Goal: Use online tool/utility: Utilize a website feature to perform a specific function

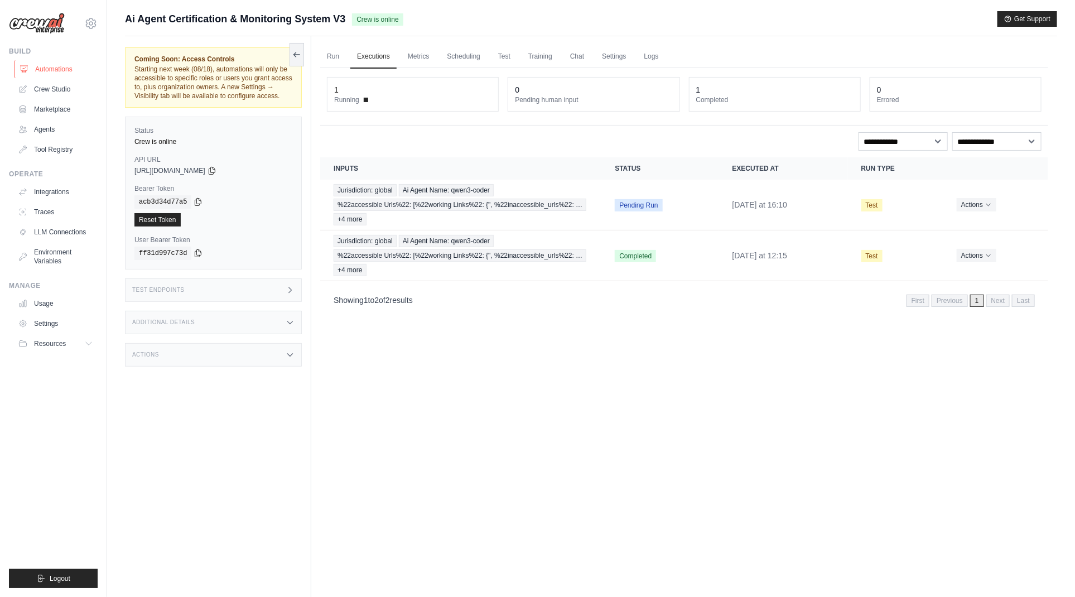
click at [44, 69] on link "Automations" at bounding box center [57, 69] width 84 height 18
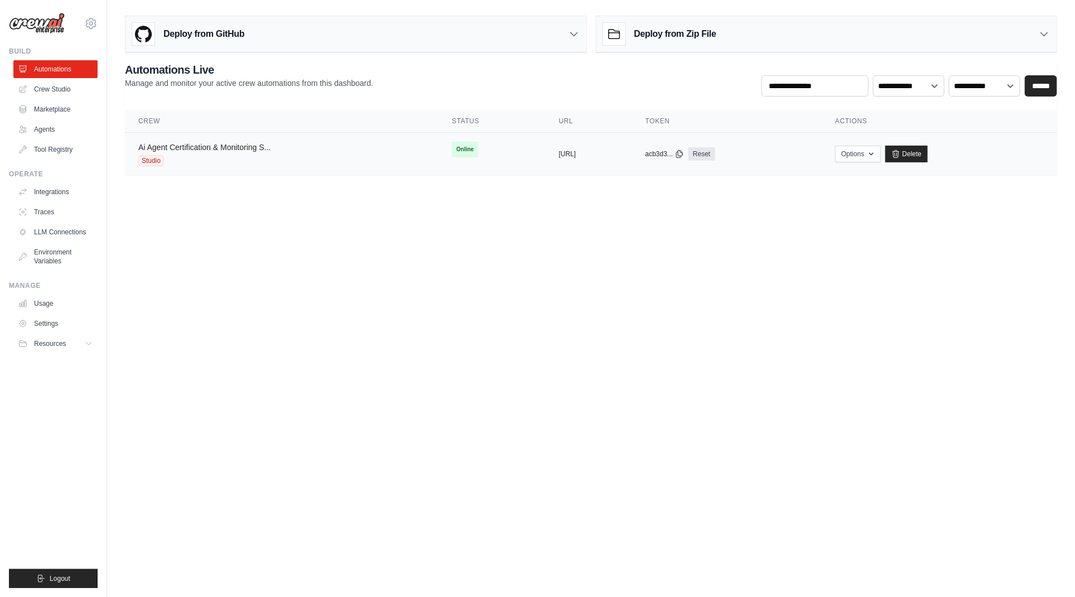
click at [244, 147] on link "Ai Agent Certification & Monitoring S..." at bounding box center [204, 147] width 132 height 9
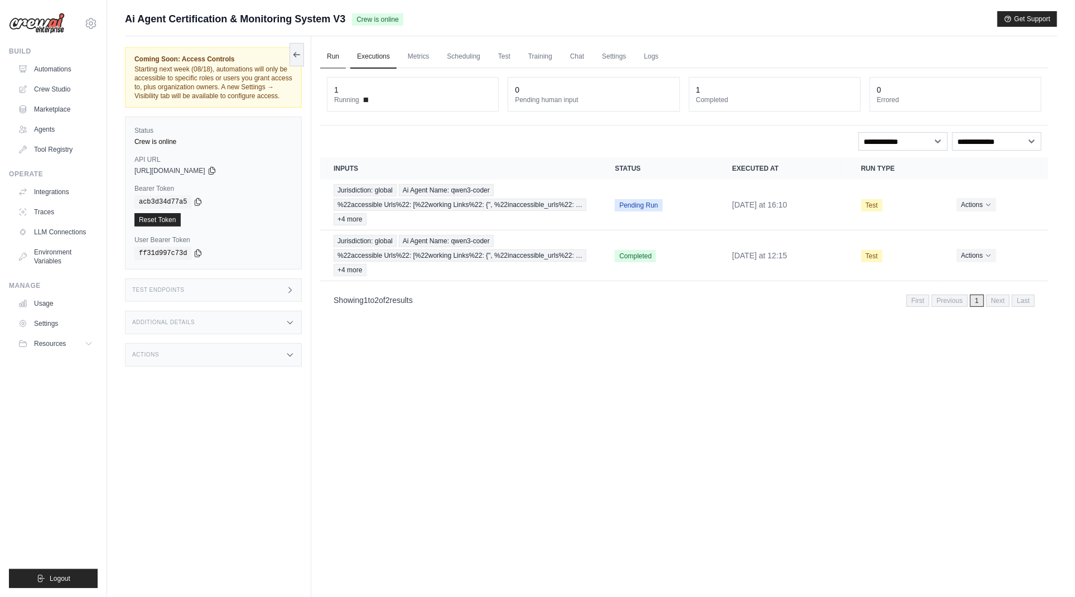
click at [331, 50] on link "Run" at bounding box center [333, 56] width 26 height 23
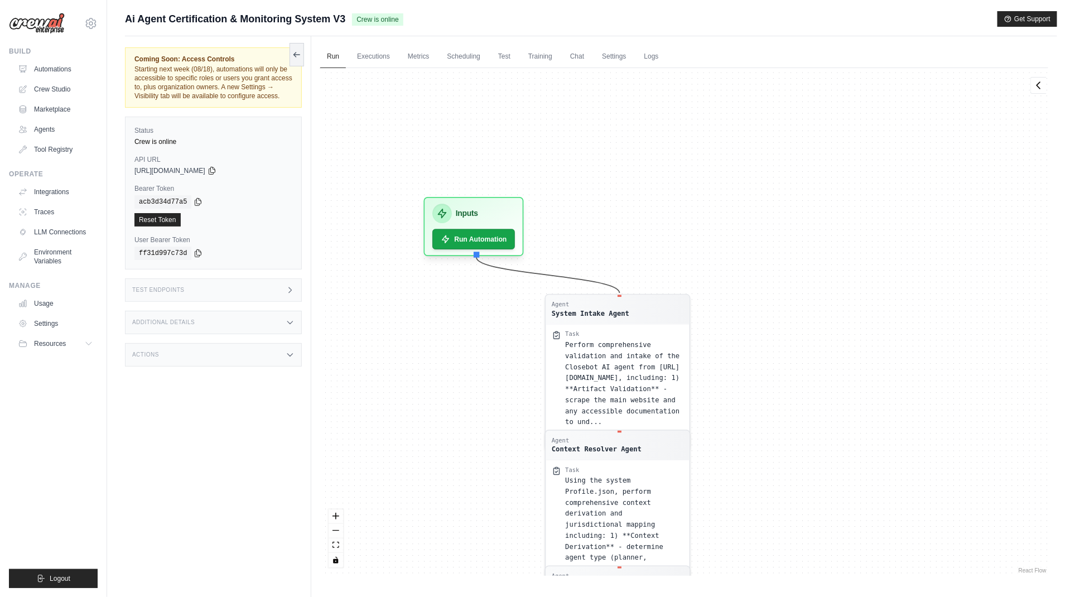
drag, startPoint x: 704, startPoint y: 136, endPoint x: 739, endPoint y: 544, distance: 409.5
click at [758, 563] on div "Agent System Intake Agent Task Perform comprehensive validation and intake of t…" at bounding box center [684, 322] width 728 height 508
click at [617, 387] on span "Perform comprehensive validation and intake of the Closebot AI agent from [URL]…" at bounding box center [623, 381] width 114 height 85
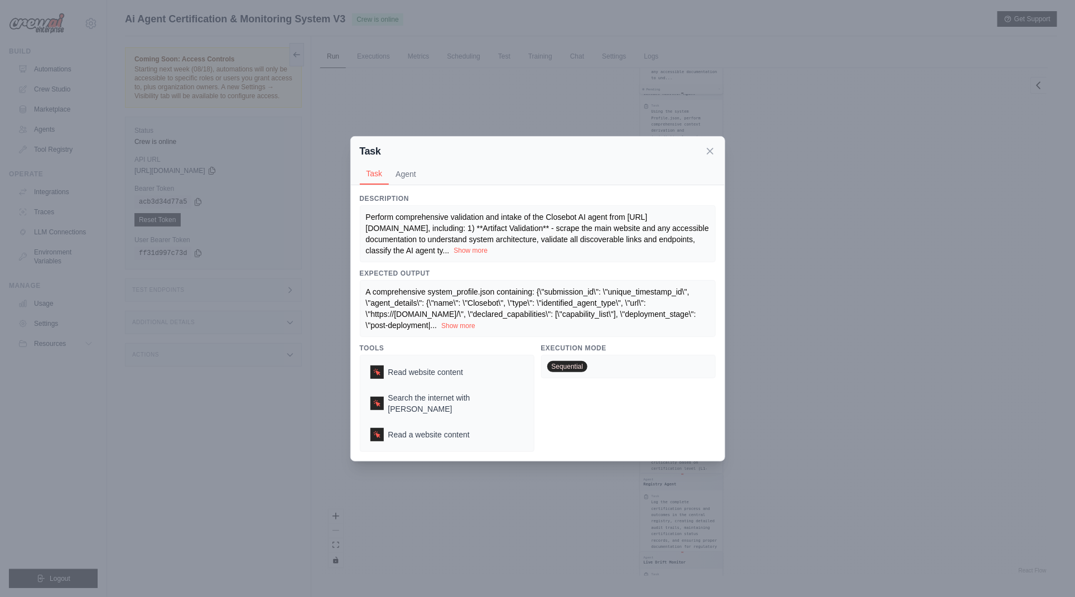
click at [454, 255] on button "Show more" at bounding box center [471, 250] width 34 height 9
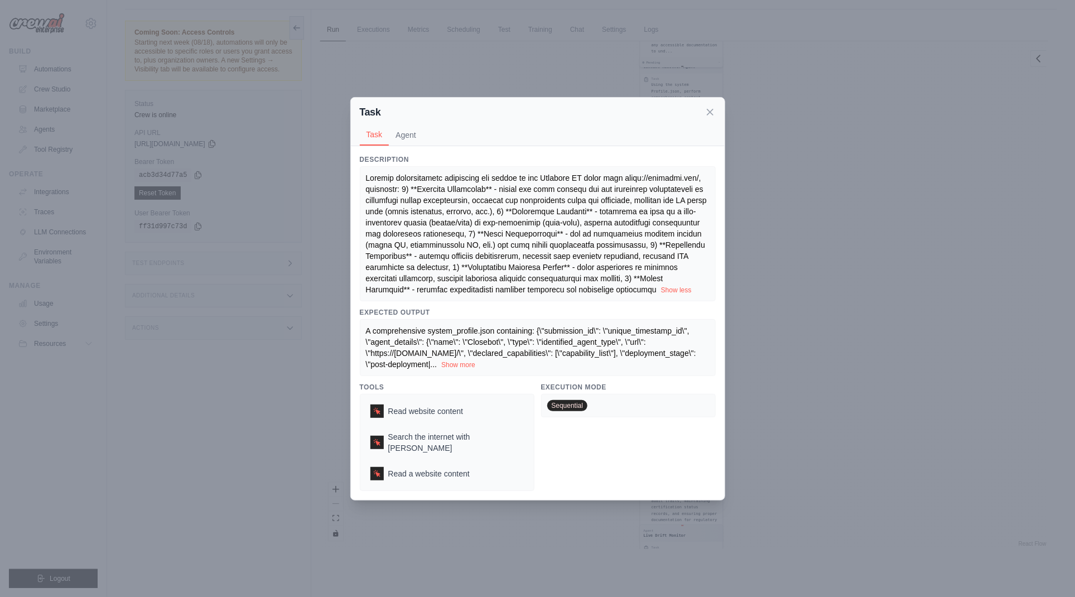
scroll to position [28, 0]
click at [954, 375] on div "Task Task Agent Description Show less Expected Output A comprehensive system_pr…" at bounding box center [537, 298] width 1075 height 597
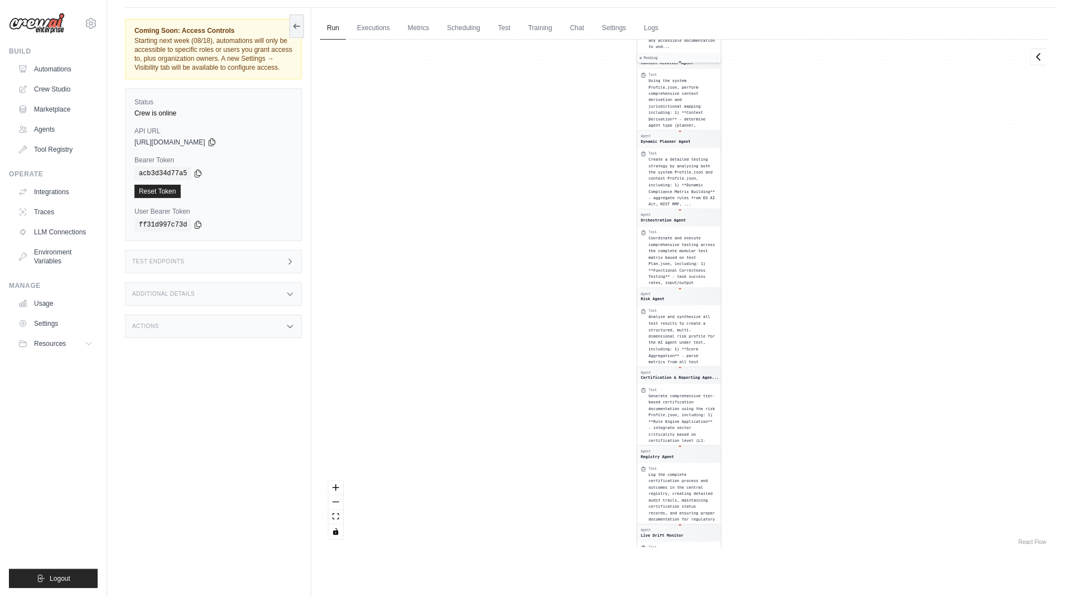
click at [445, 169] on div "Agent System Intake Agent Task Perform comprehensive validation and intake of t…" at bounding box center [684, 294] width 728 height 508
click at [386, 27] on link "Executions" at bounding box center [373, 28] width 46 height 23
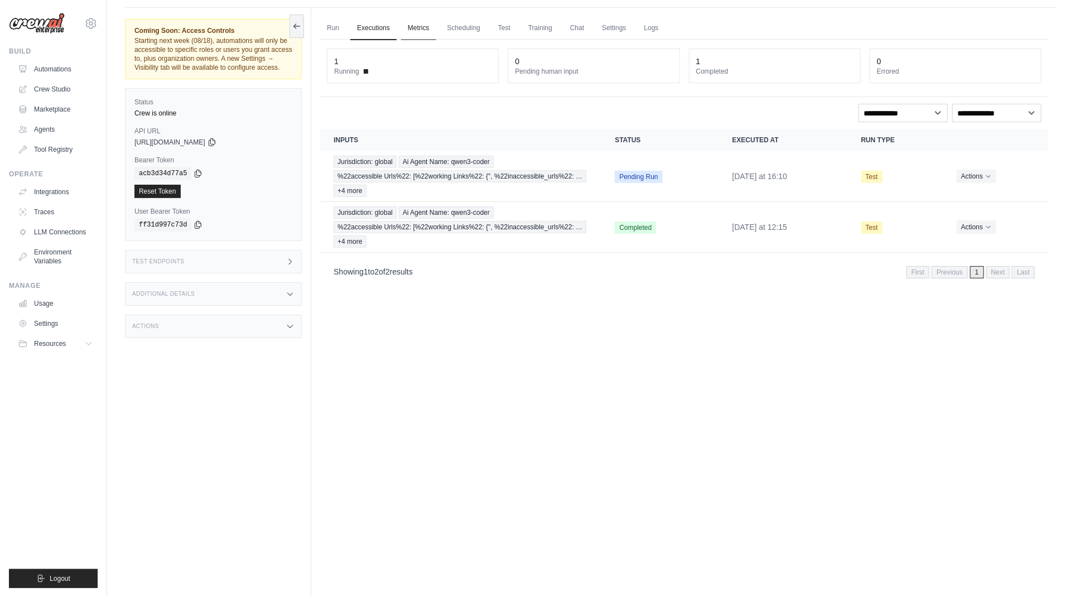
click at [426, 28] on link "Metrics" at bounding box center [418, 28] width 35 height 23
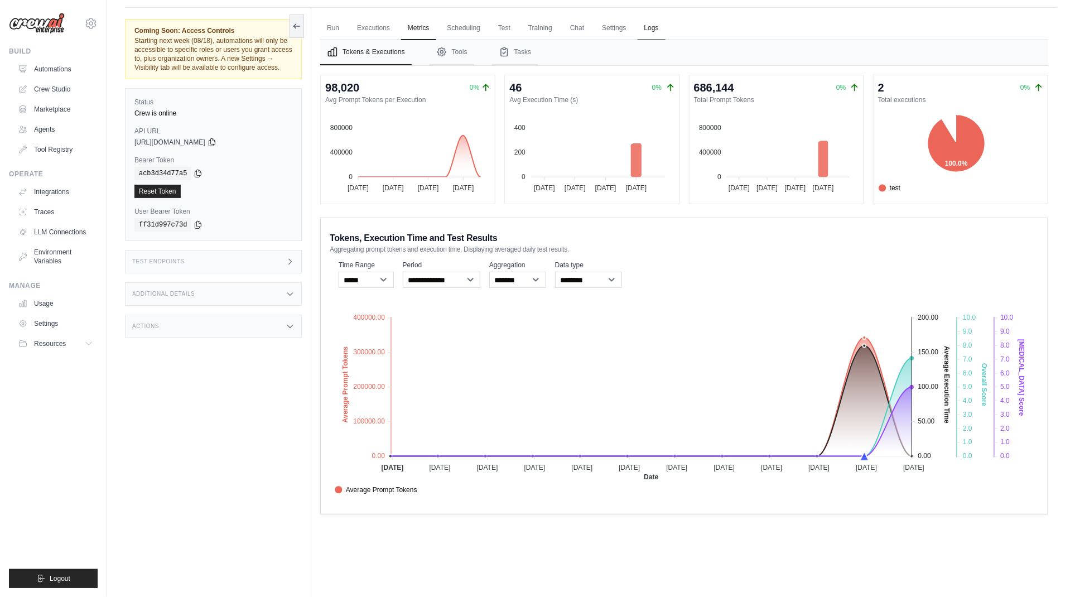
click at [643, 28] on link "Logs" at bounding box center [652, 28] width 28 height 23
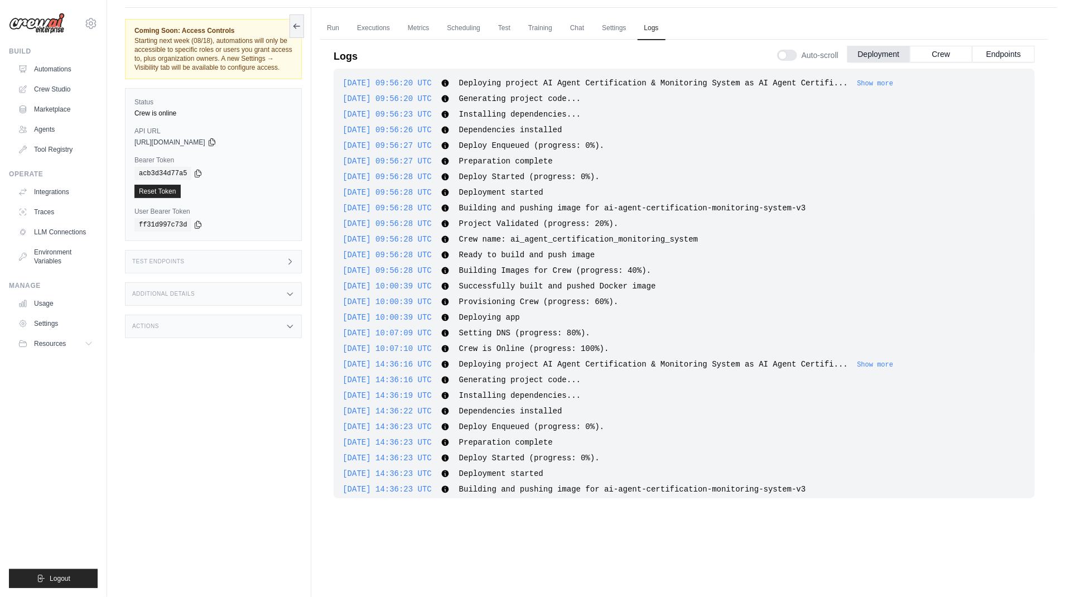
scroll to position [994, 0]
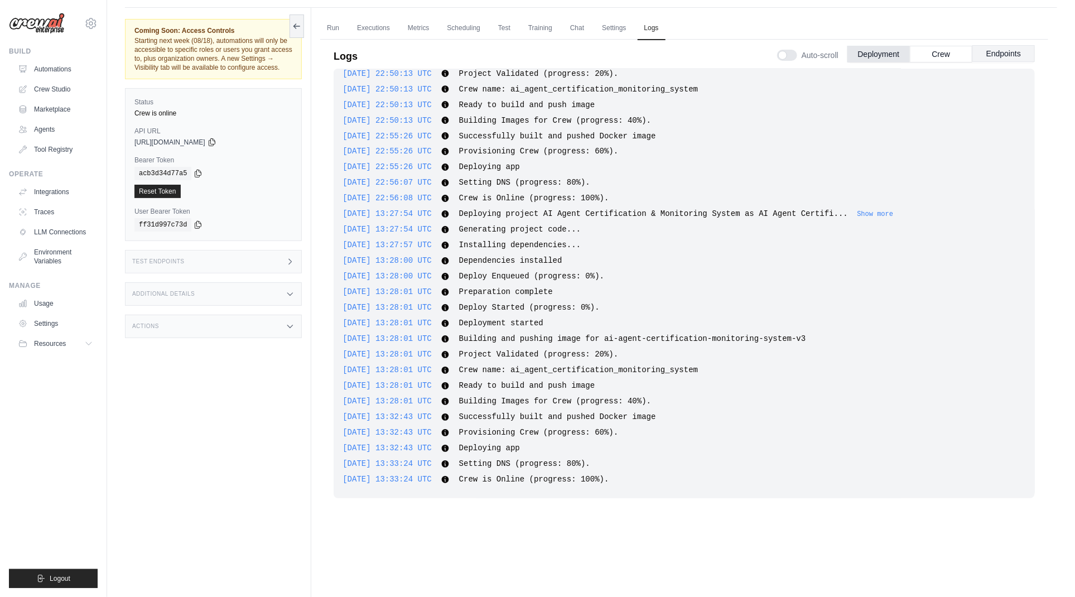
click at [1016, 51] on button "Endpoints" at bounding box center [1004, 53] width 63 height 17
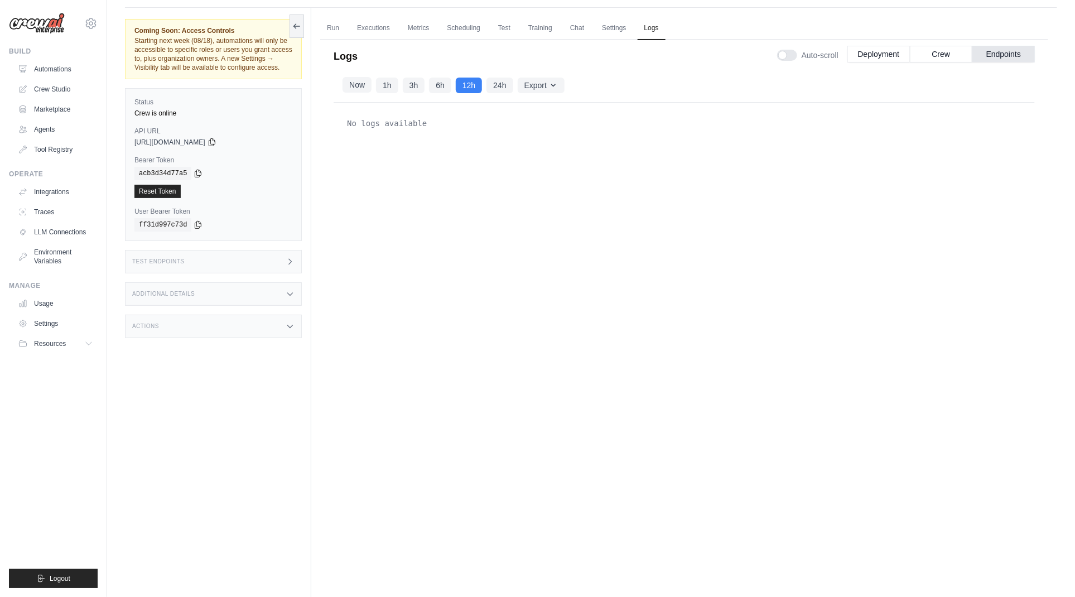
click at [353, 84] on button "Now" at bounding box center [357, 85] width 29 height 16
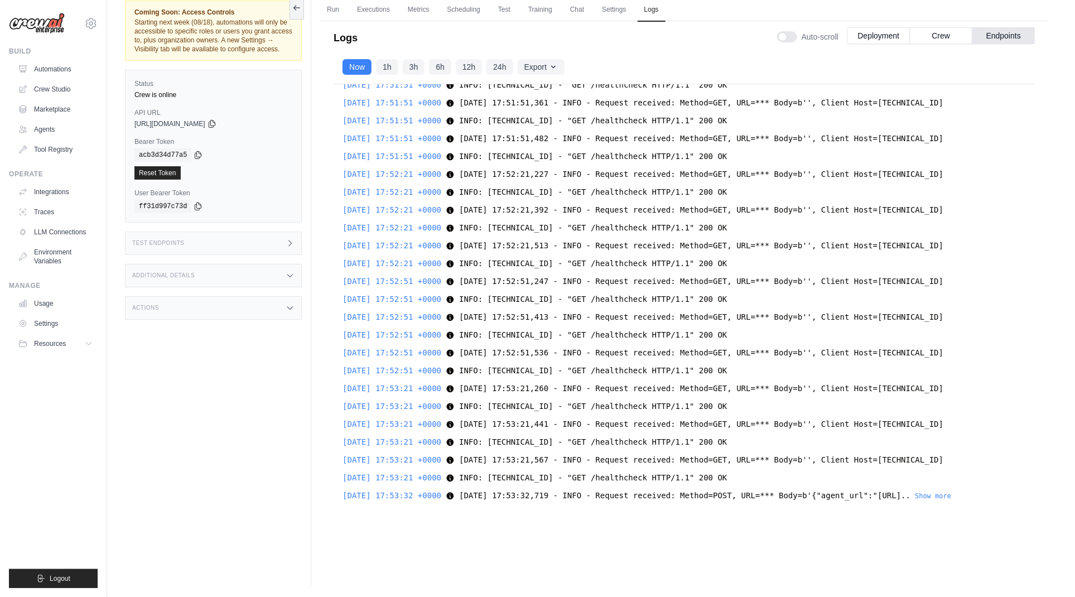
scroll to position [35422, 0]
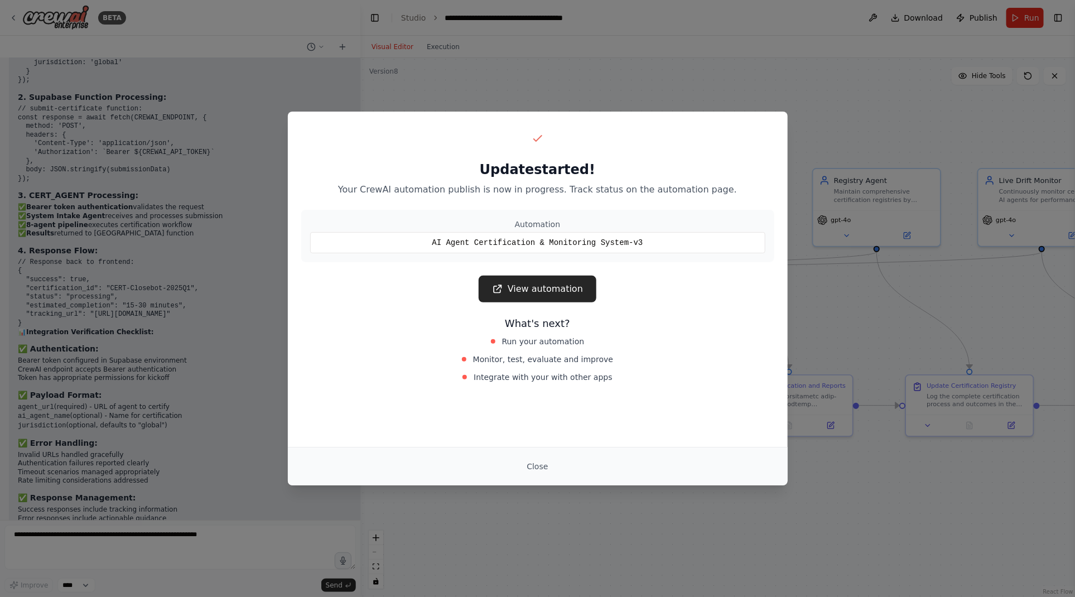
click at [540, 468] on button "Close" at bounding box center [537, 467] width 39 height 20
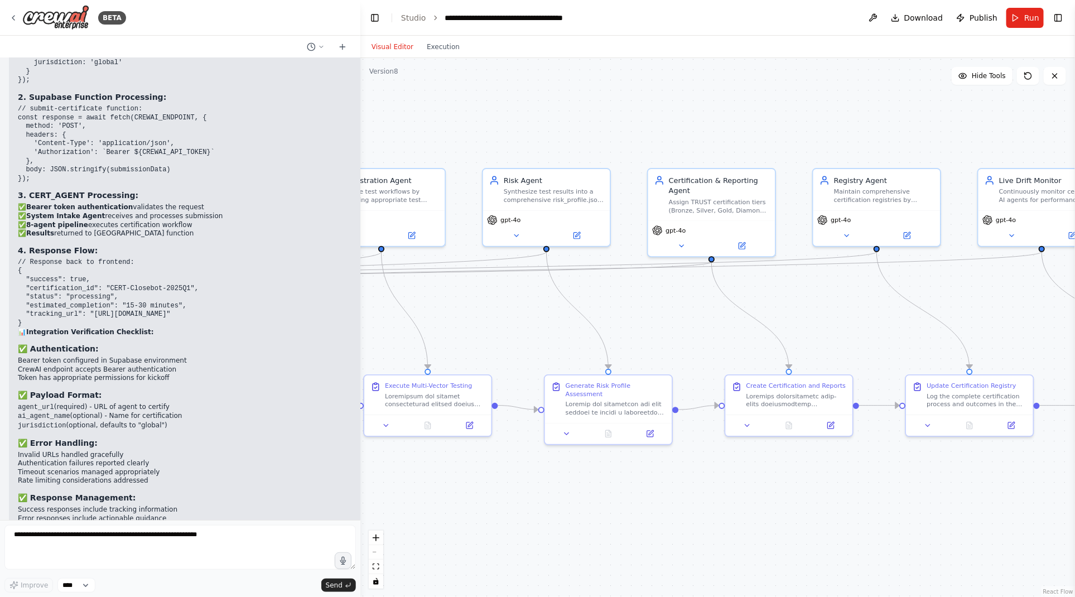
scroll to position [81778, 0]
click at [182, 534] on textarea at bounding box center [180, 547] width 352 height 45
drag, startPoint x: 62, startPoint y: 445, endPoint x: 13, endPoint y: 439, distance: 48.9
copy p "please validate the current system status and identify any remaining issues bef…"
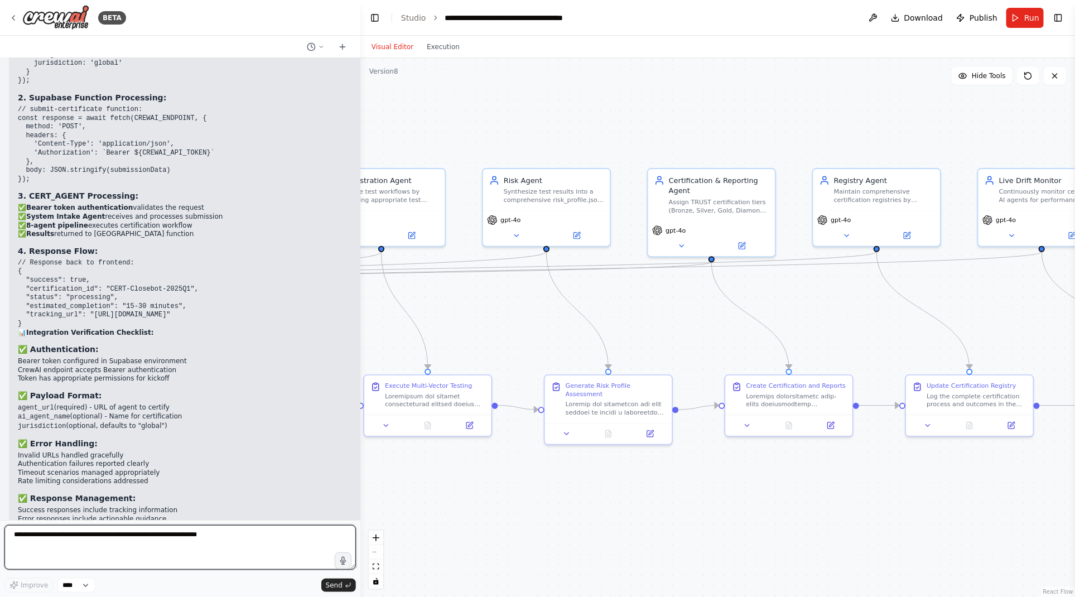
click at [35, 545] on textarea at bounding box center [180, 547] width 352 height 45
paste textarea "**********"
type textarea "**********"
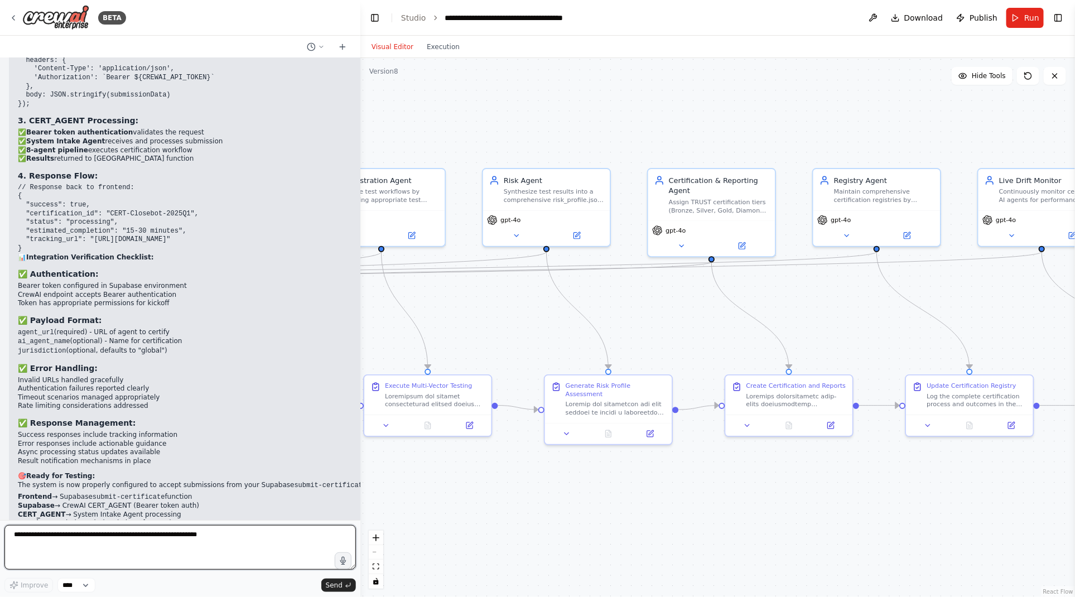
scroll to position [81862, 0]
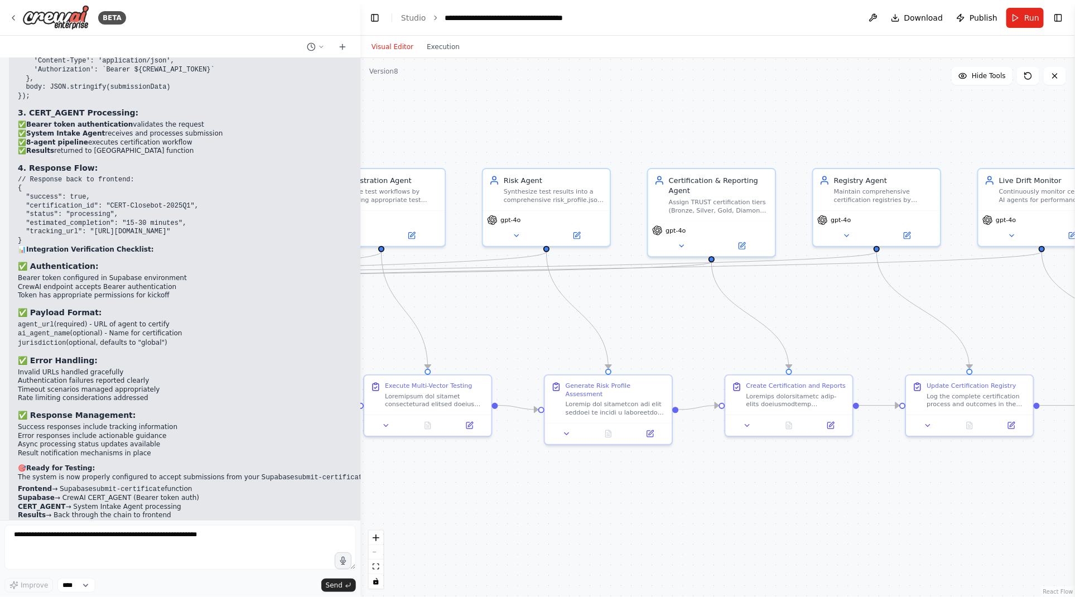
click at [435, 536] on div "**********" at bounding box center [718, 327] width 715 height 539
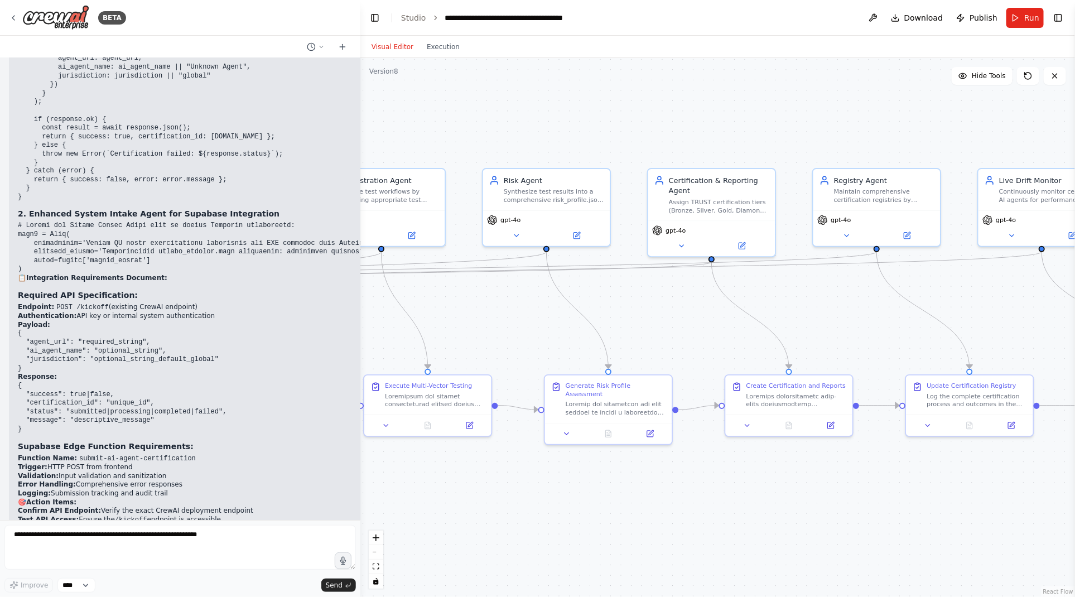
scroll to position [80589, 0]
click at [82, 584] on select "****" at bounding box center [76, 585] width 38 height 15
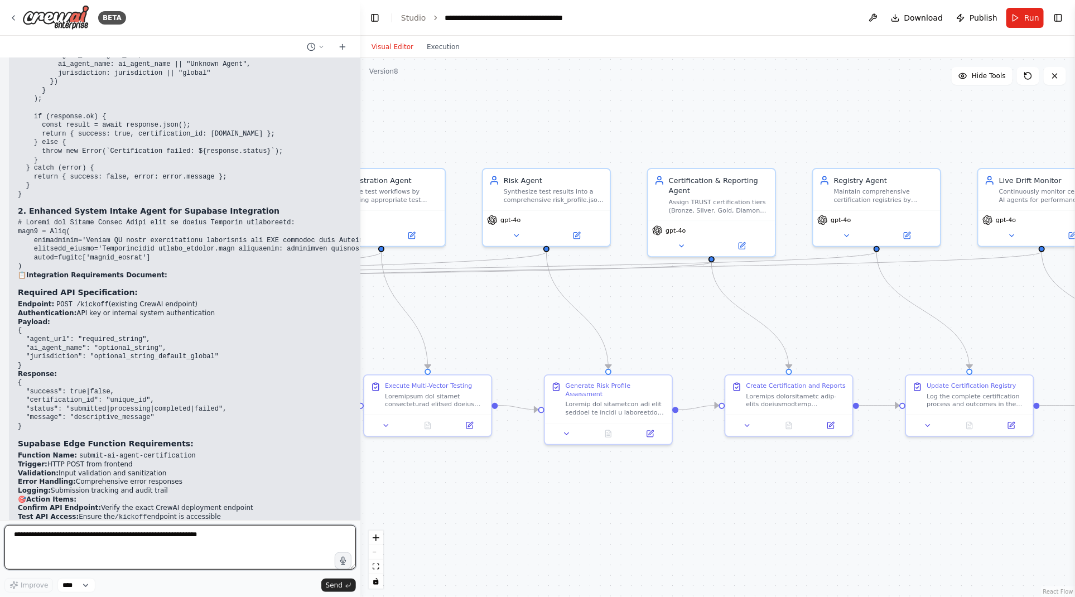
click at [179, 556] on textarea at bounding box center [180, 547] width 352 height 45
click at [346, 46] on icon at bounding box center [342, 46] width 9 height 9
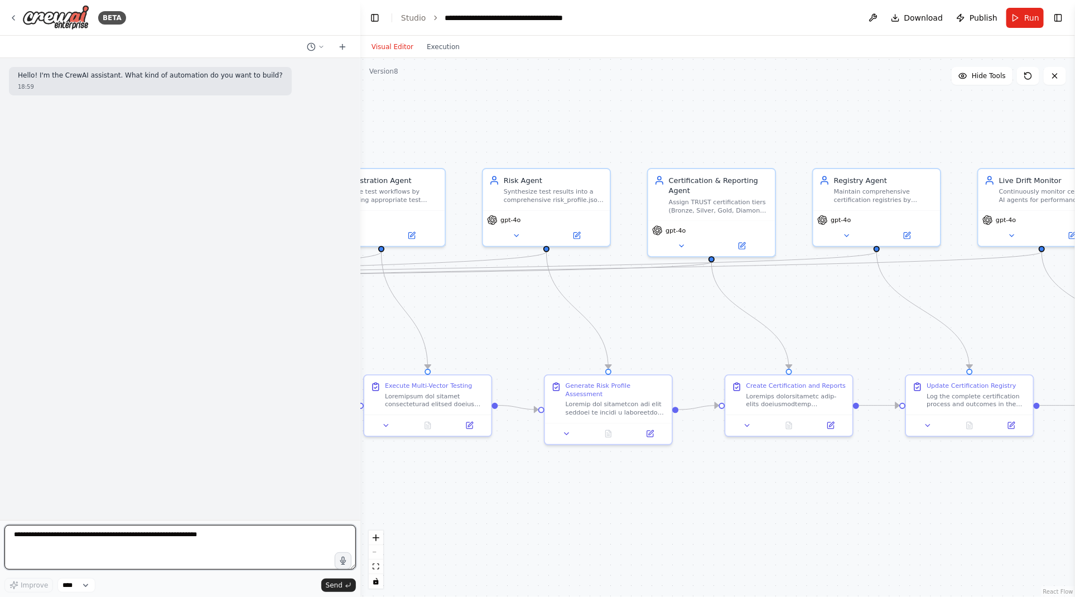
click at [99, 539] on textarea at bounding box center [180, 547] width 352 height 45
type textarea "**********"
